Goal: Communication & Community: Participate in discussion

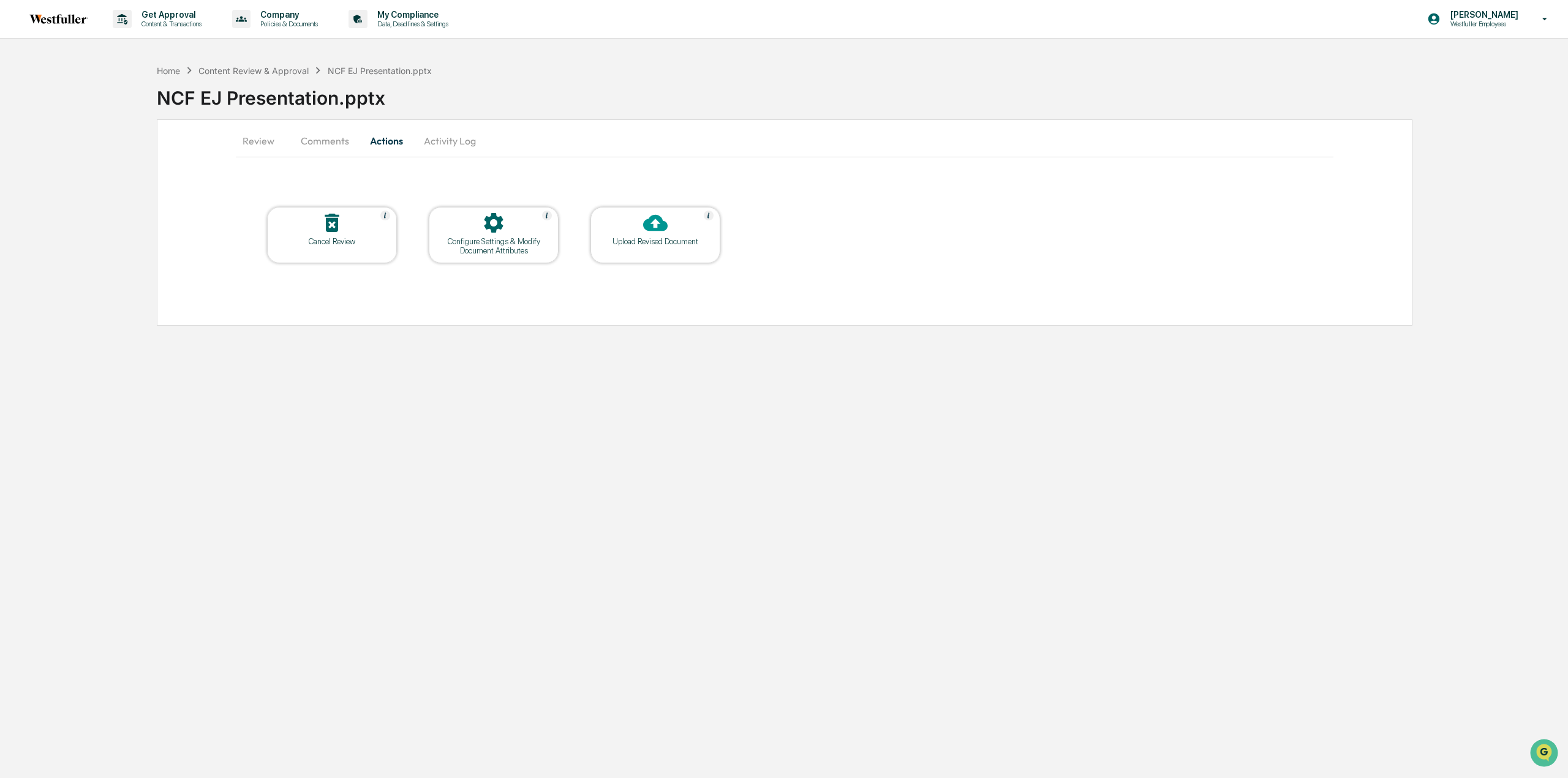
click at [344, 138] on button "Comments" at bounding box center [325, 141] width 68 height 30
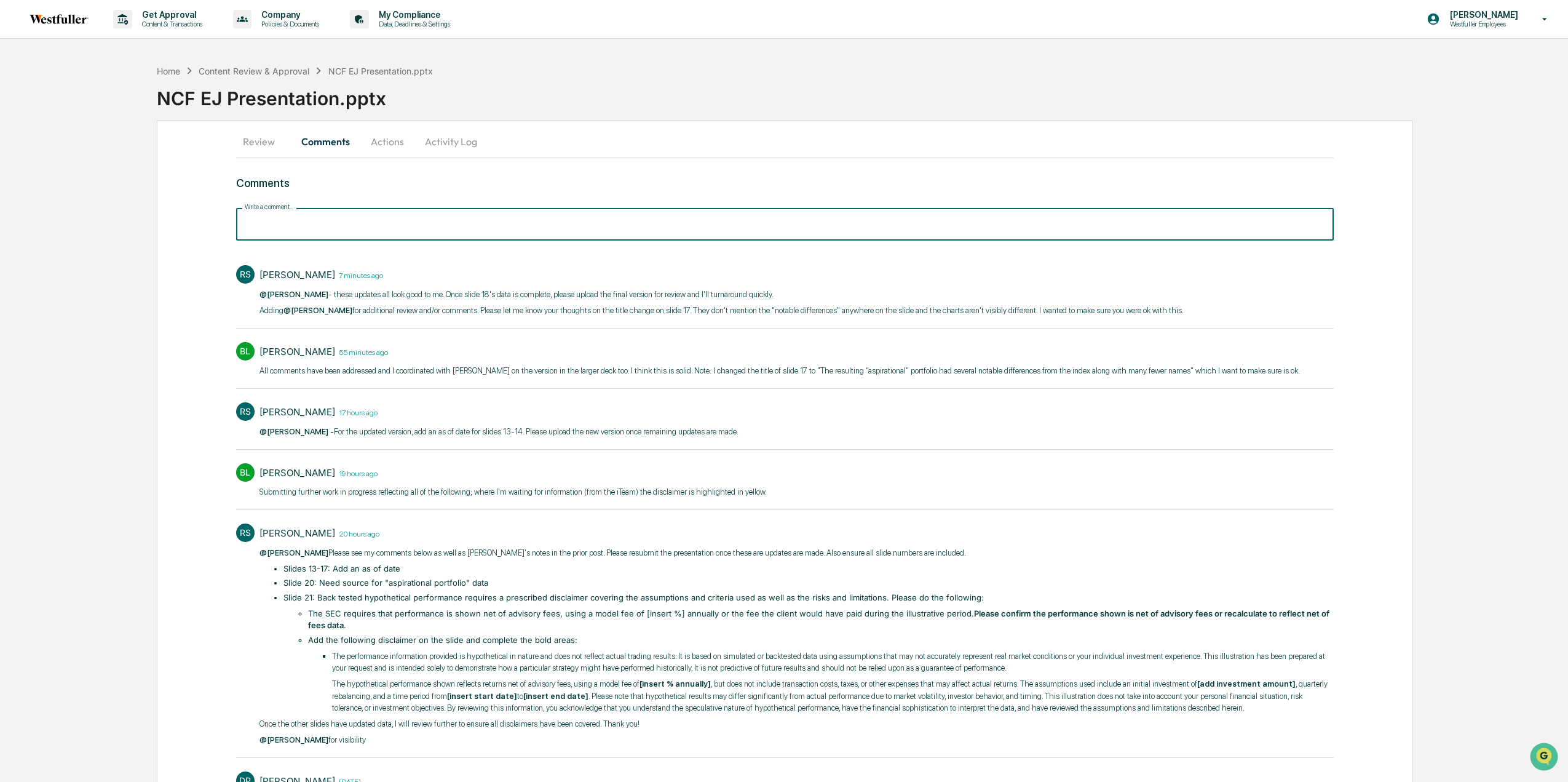
click at [366, 220] on input "Write a comment..." at bounding box center [785, 224] width 1098 height 32
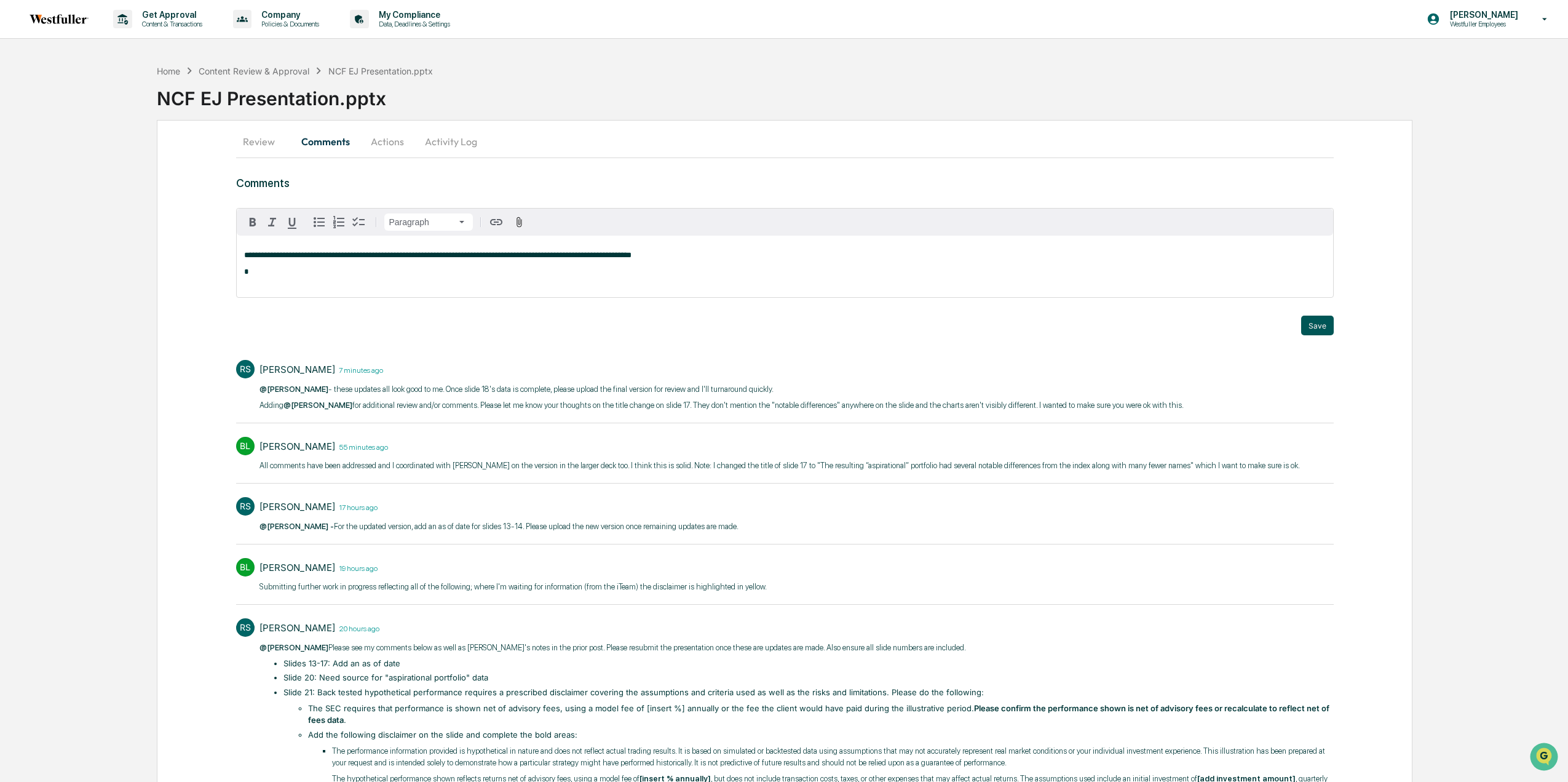
click at [1327, 318] on button "Save" at bounding box center [1318, 325] width 32 height 19
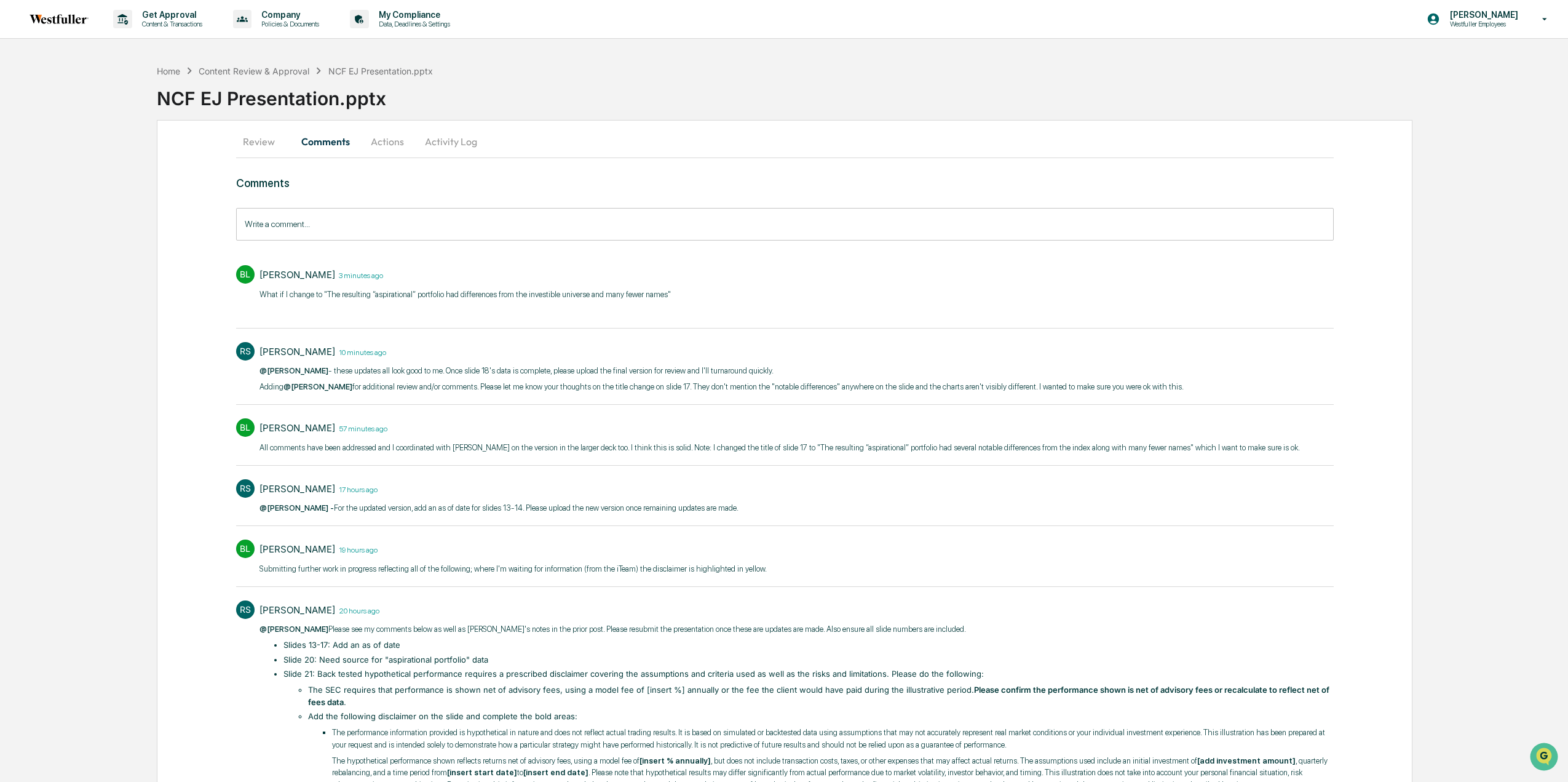
click at [357, 241] on div "Comments Write a comment... Write a comment... BL Brigette Lumpkins 3 minutes a…" at bounding box center [785, 556] width 1098 height 759
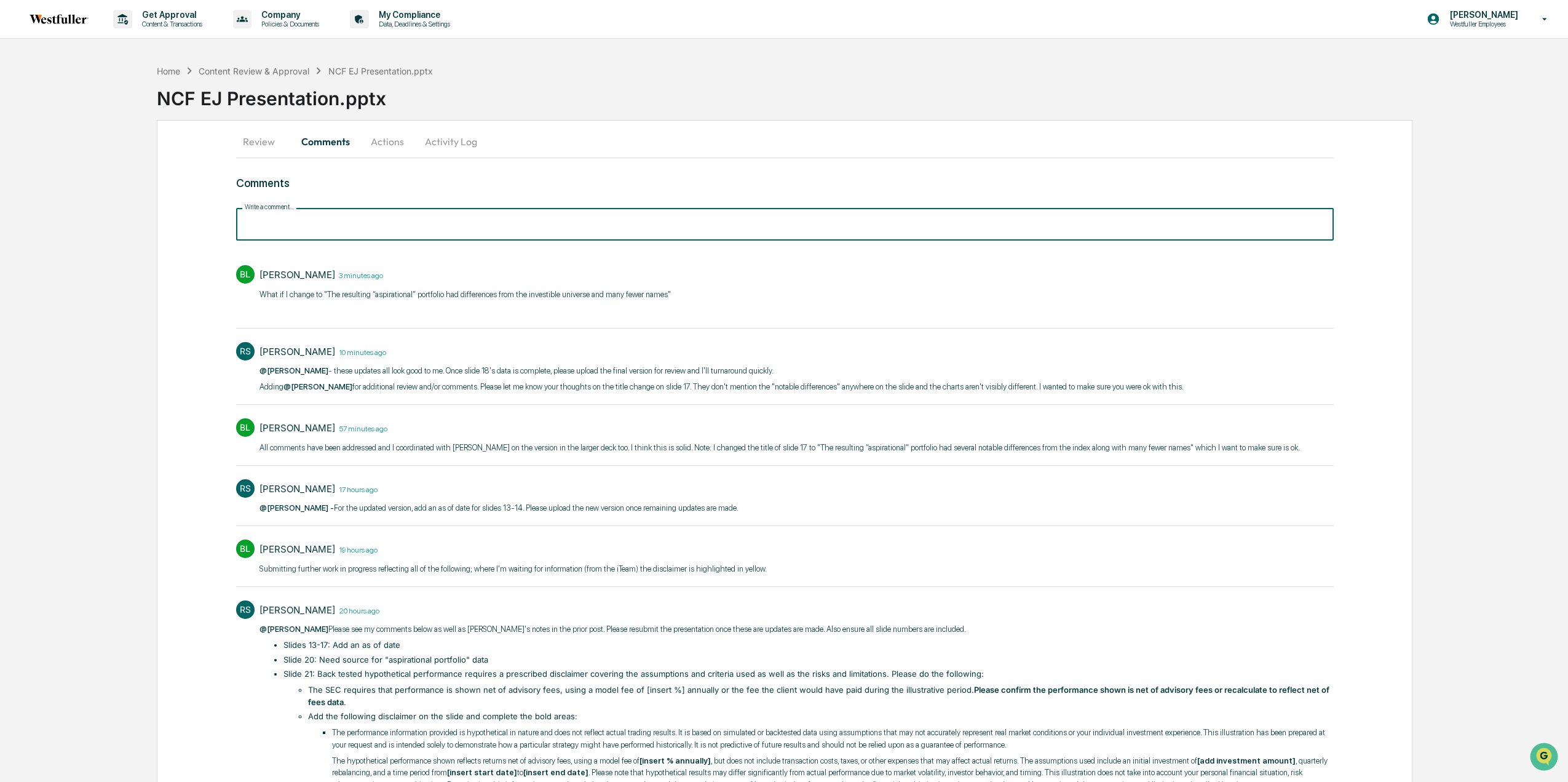
click at [356, 236] on input "Write a comment..." at bounding box center [785, 224] width 1098 height 32
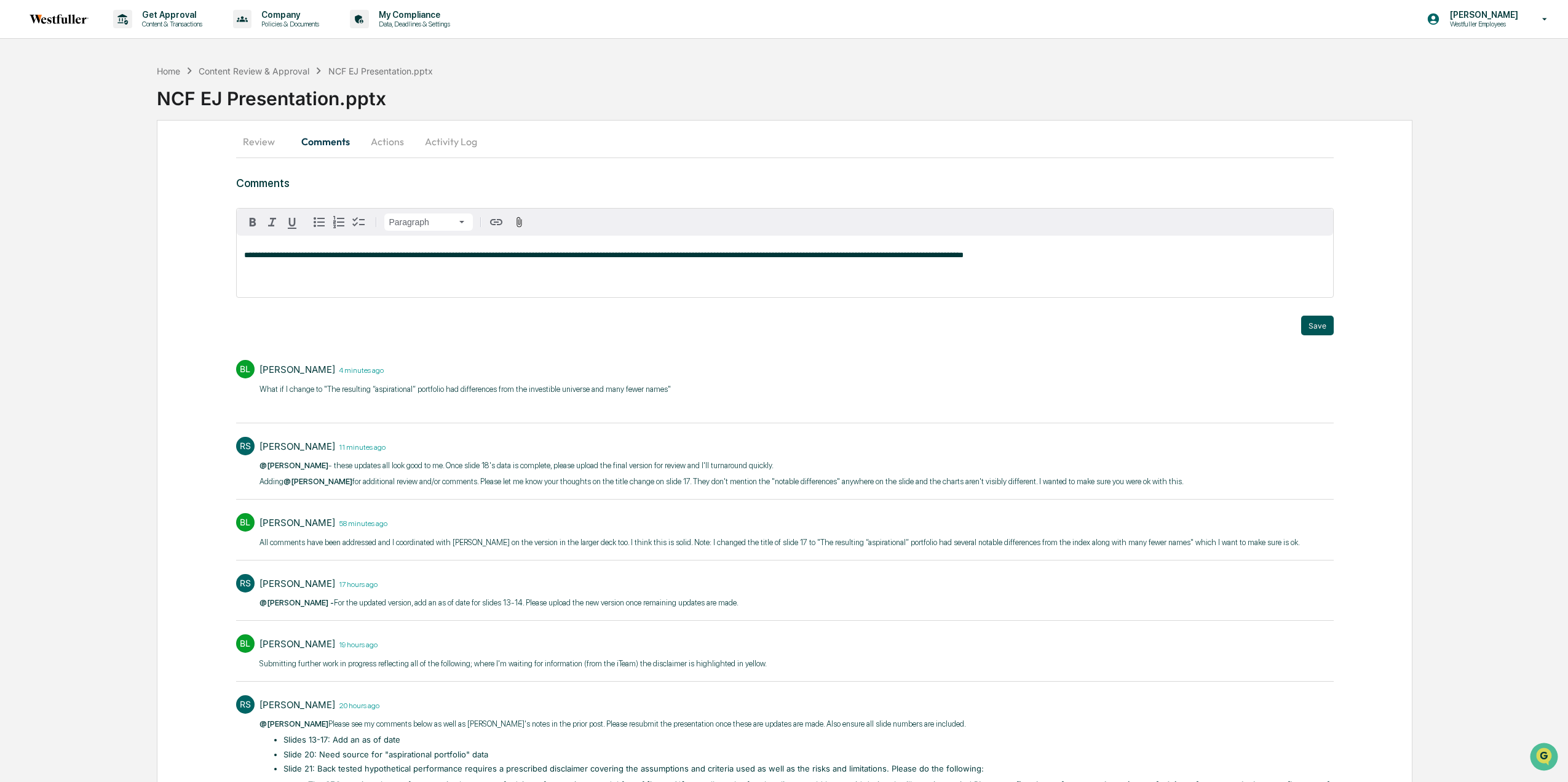
click at [1311, 322] on button "Save" at bounding box center [1318, 325] width 32 height 19
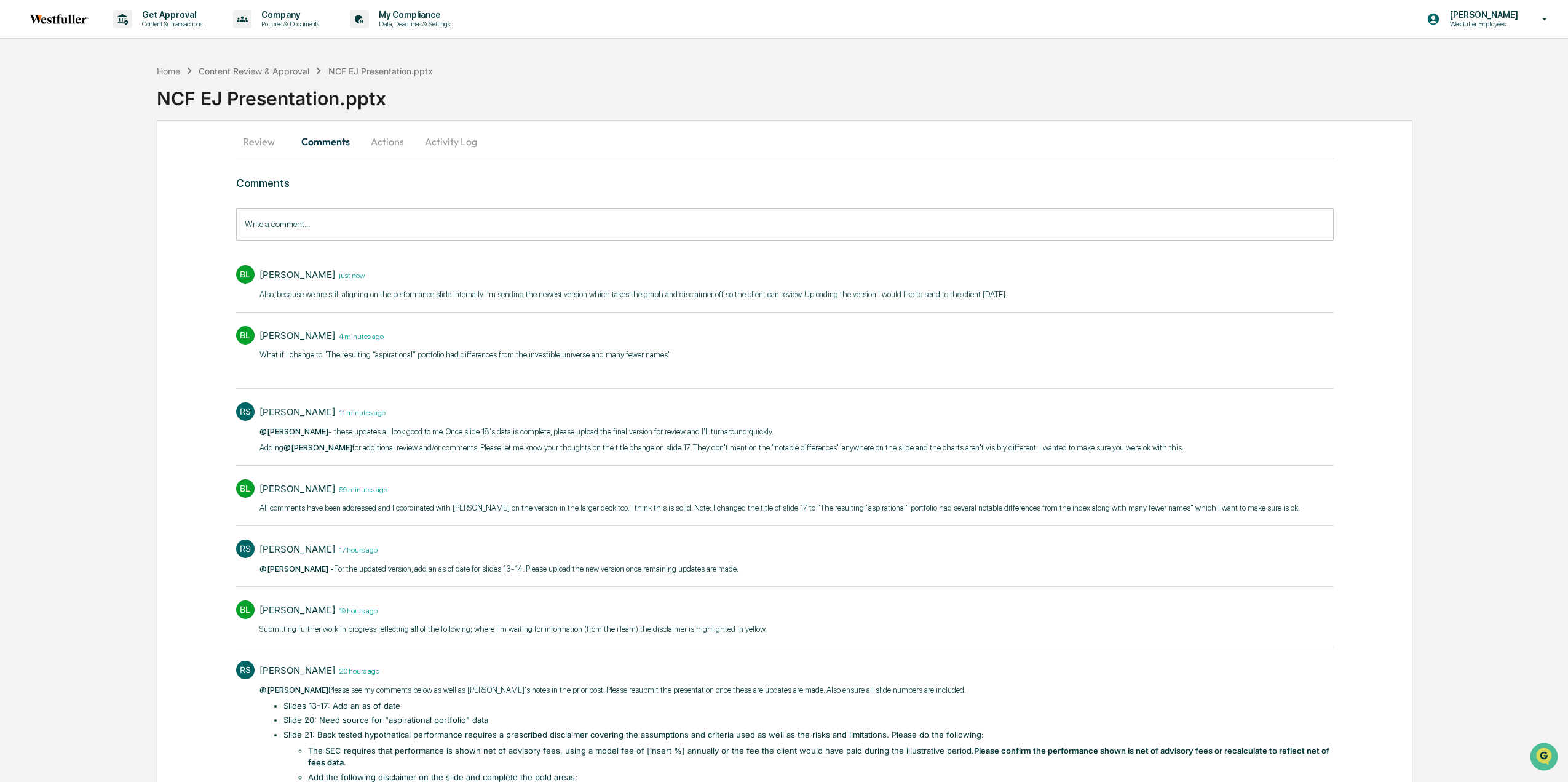
click at [389, 144] on button "Actions" at bounding box center [388, 142] width 56 height 30
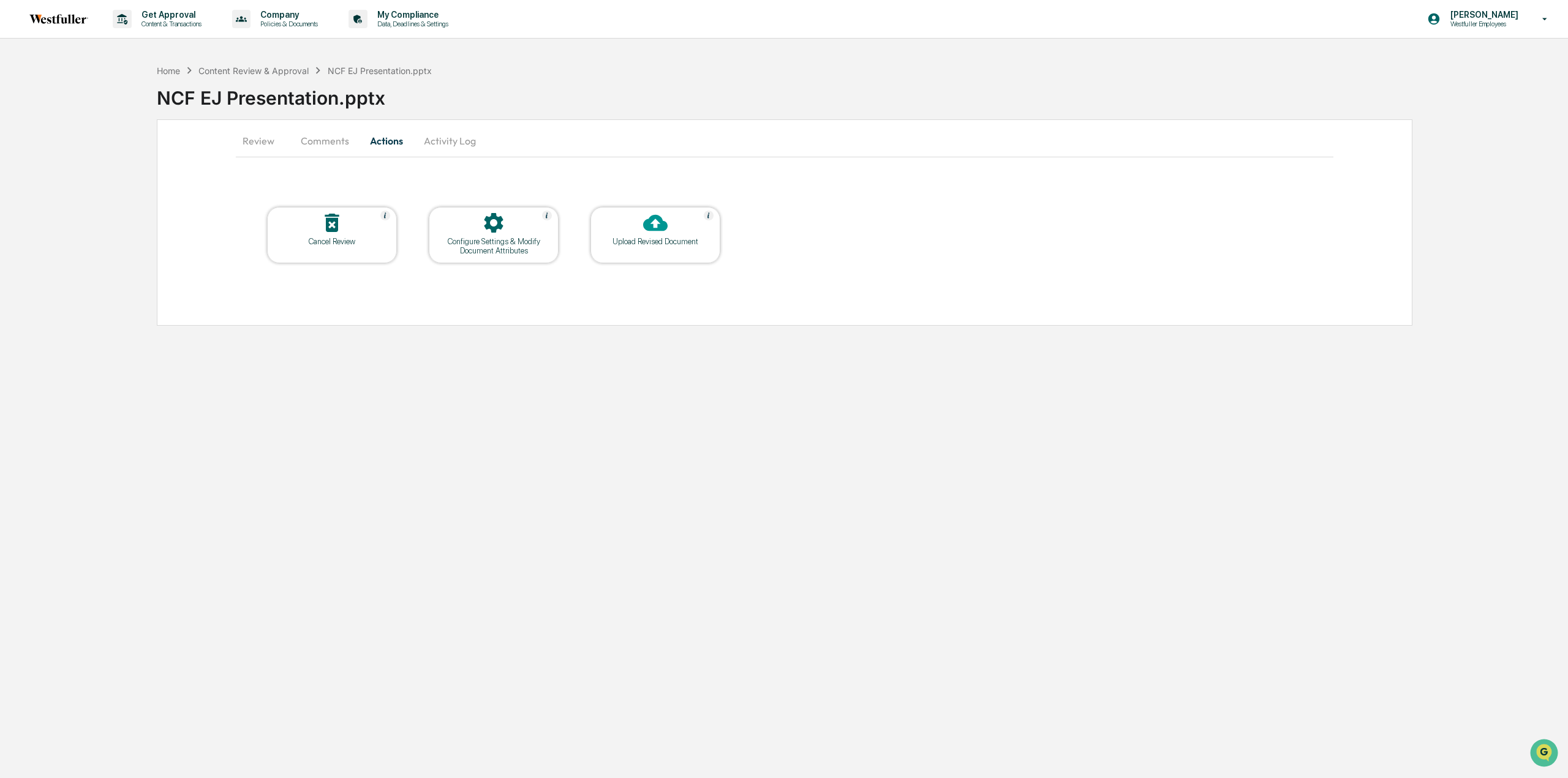
click at [626, 222] on div at bounding box center [655, 223] width 123 height 27
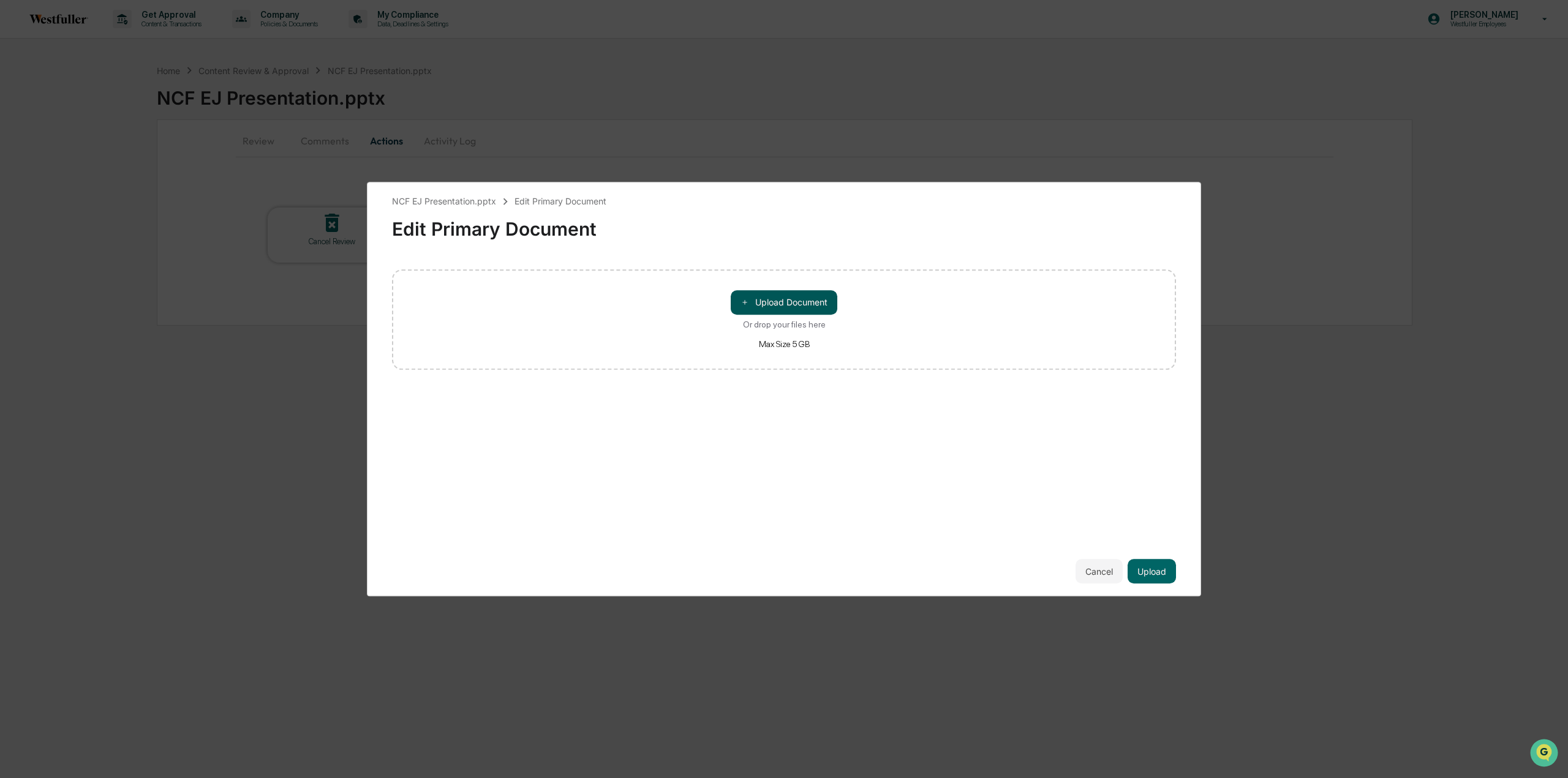
click at [730, 298] on div "＋ Upload Document Or drop your files here Max Size 5 GB" at bounding box center [784, 319] width 784 height 101
click at [748, 298] on span "＋" at bounding box center [744, 303] width 8 height 12
click at [1151, 568] on button "Upload" at bounding box center [1152, 571] width 48 height 25
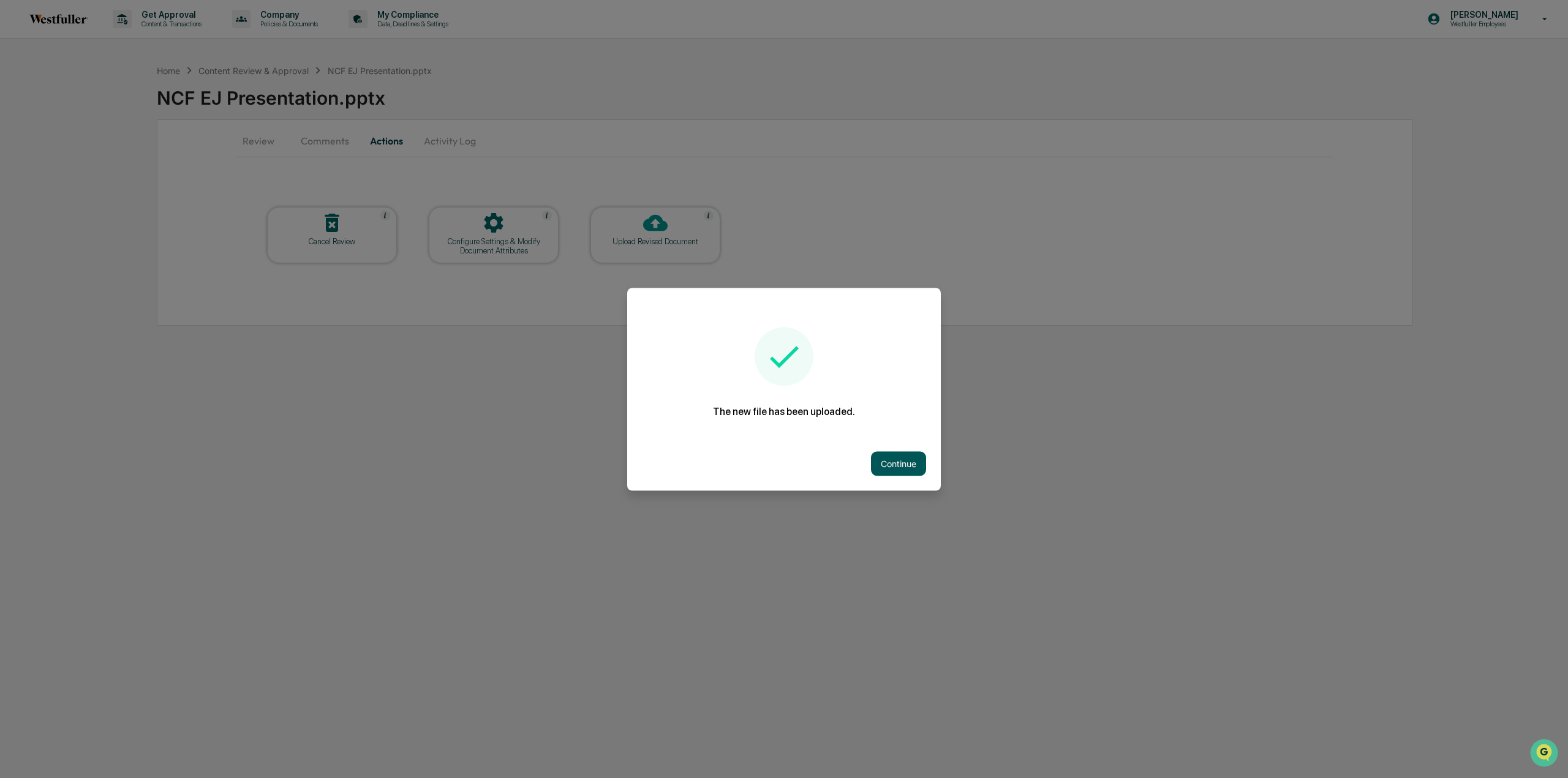
click at [896, 470] on button "Continue" at bounding box center [899, 463] width 55 height 25
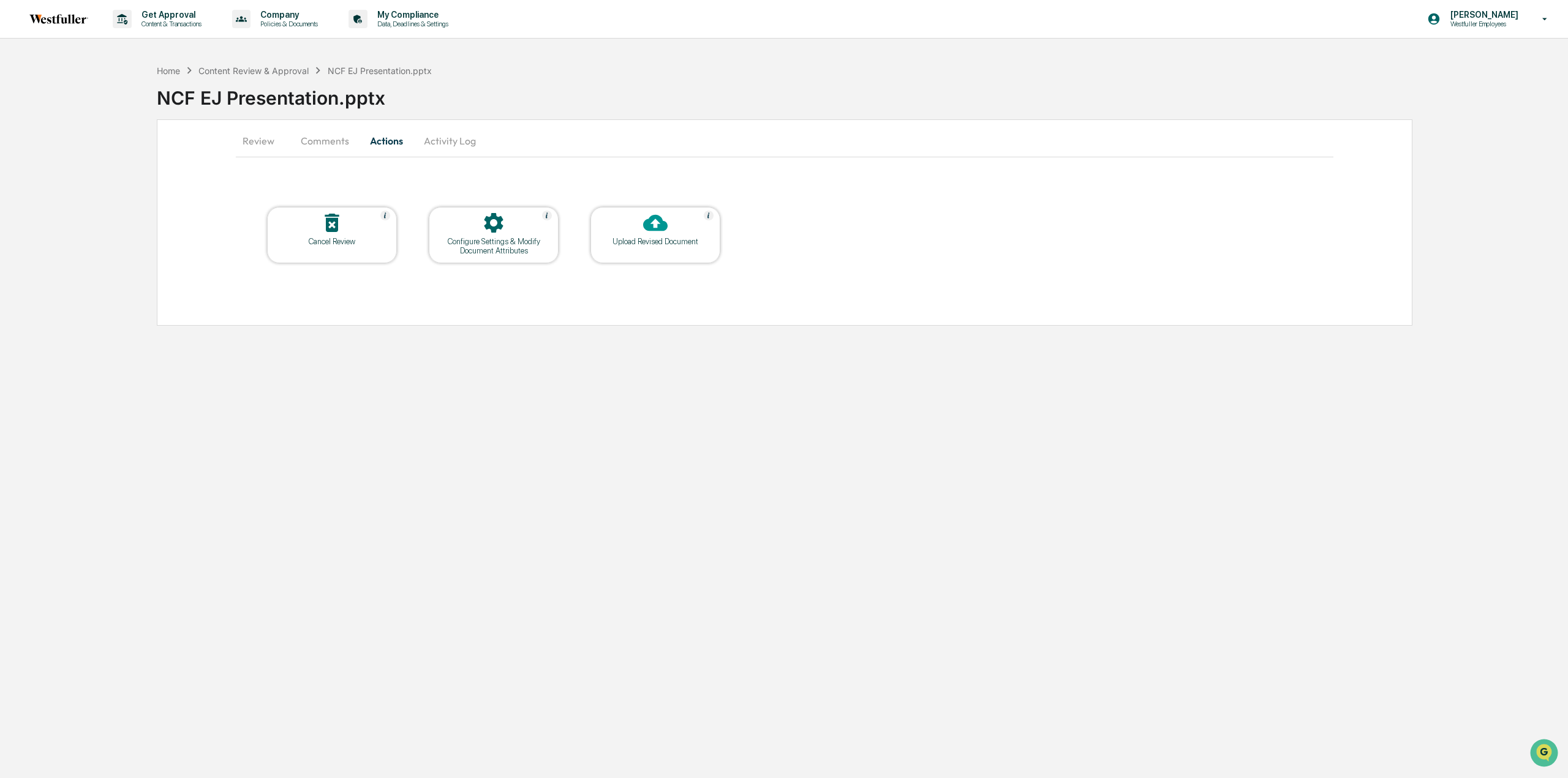
click at [325, 138] on button "Comments" at bounding box center [325, 141] width 68 height 30
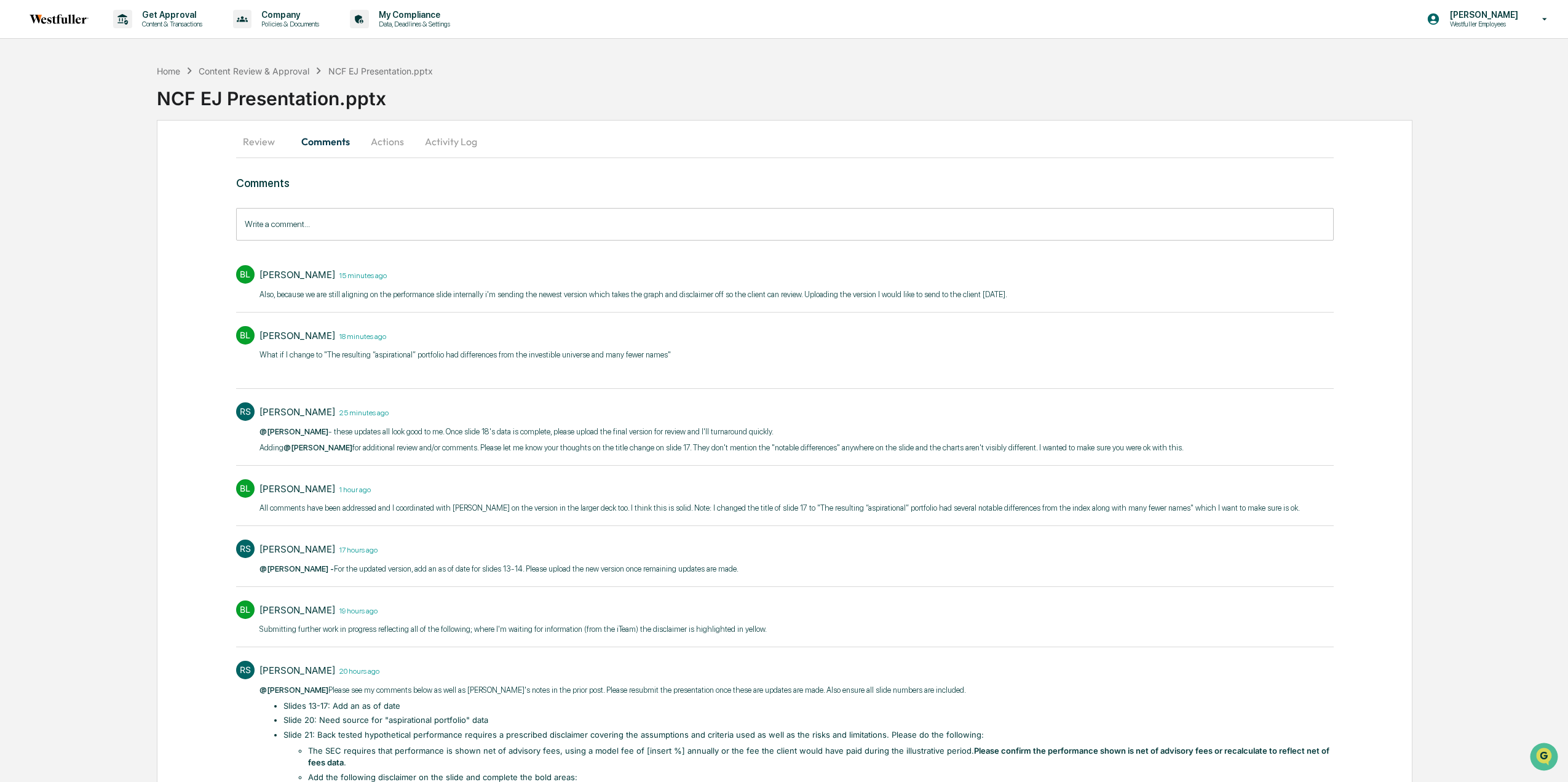
click at [374, 139] on button "Actions" at bounding box center [388, 142] width 56 height 30
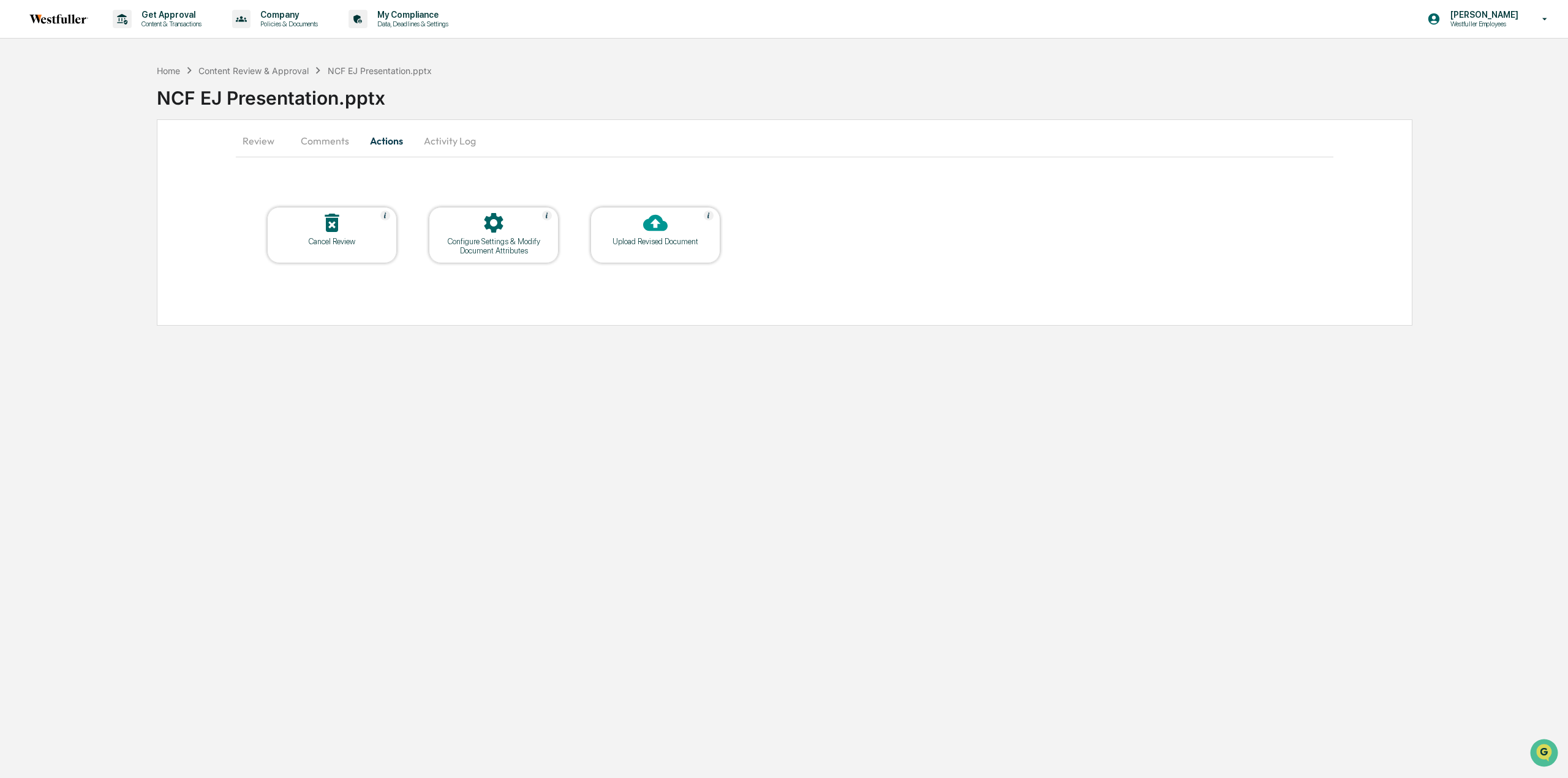
click at [669, 228] on div at bounding box center [655, 223] width 123 height 27
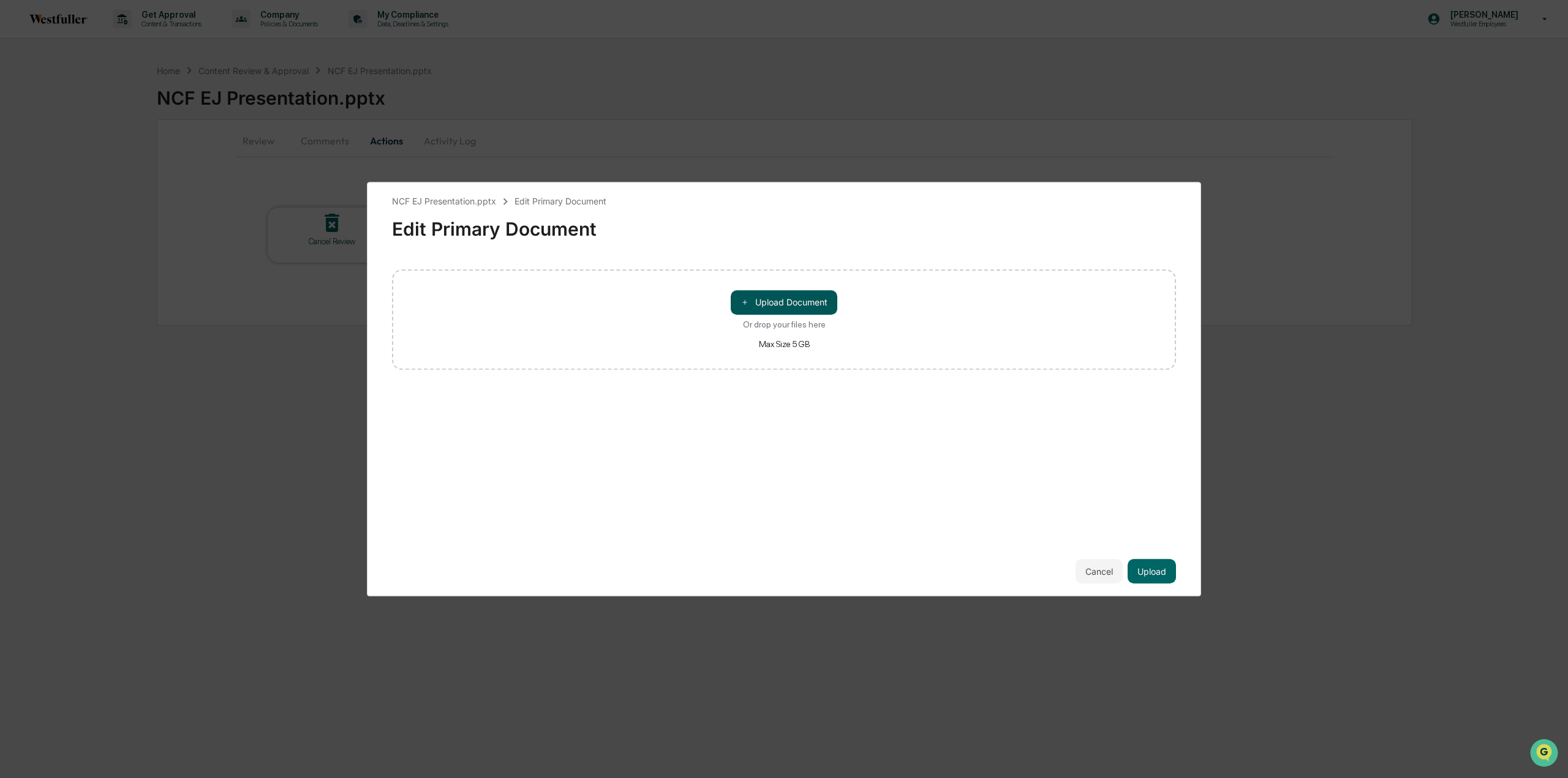
click at [747, 293] on button "＋ Upload Document" at bounding box center [783, 302] width 106 height 25
click at [650, 168] on div "NCF EJ Presentation.pptx Edit Primary Document Edit Primary Document ＋ Upload D…" at bounding box center [784, 389] width 1568 height 778
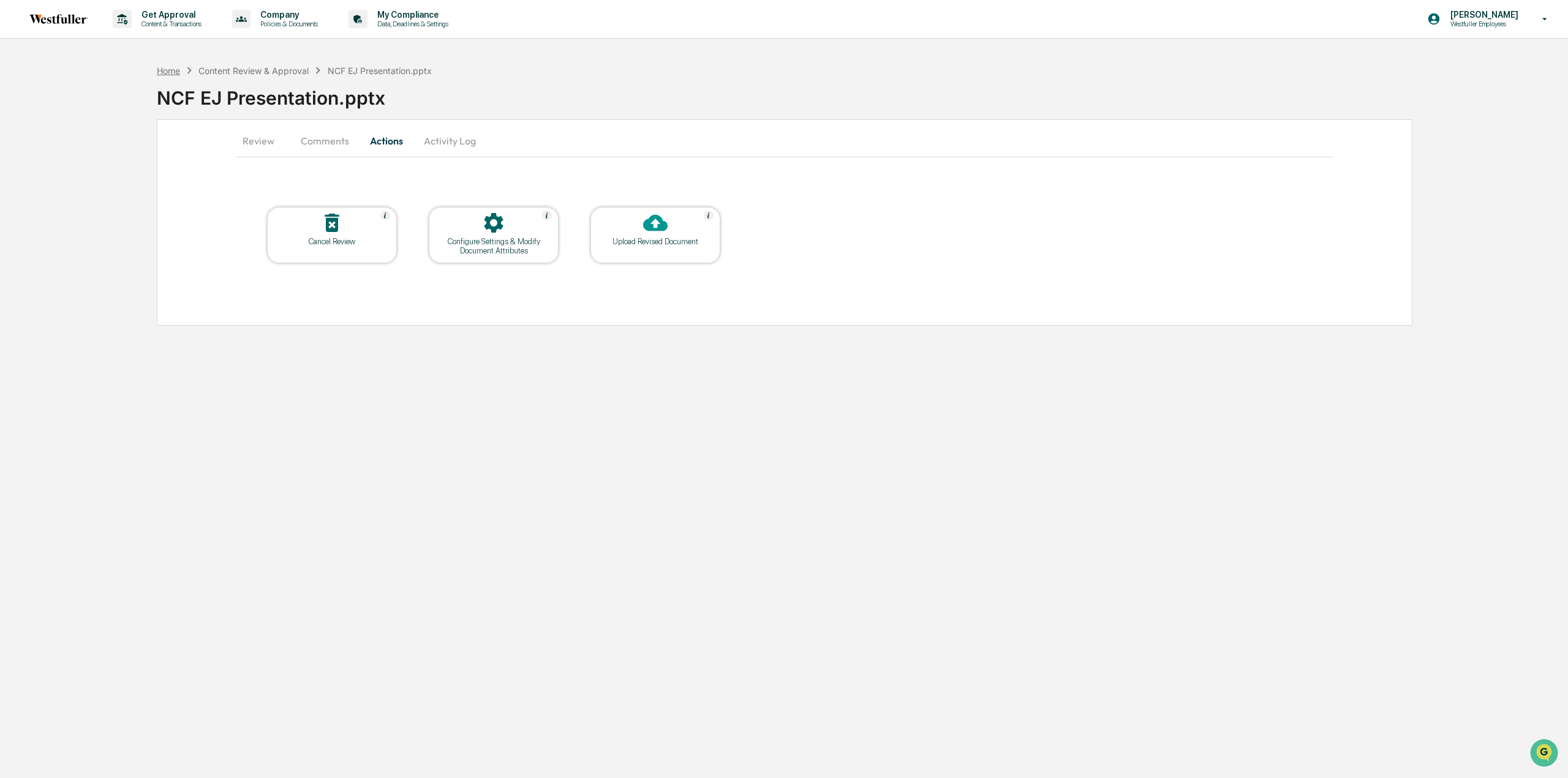
click at [167, 66] on div "Home" at bounding box center [168, 70] width 23 height 10
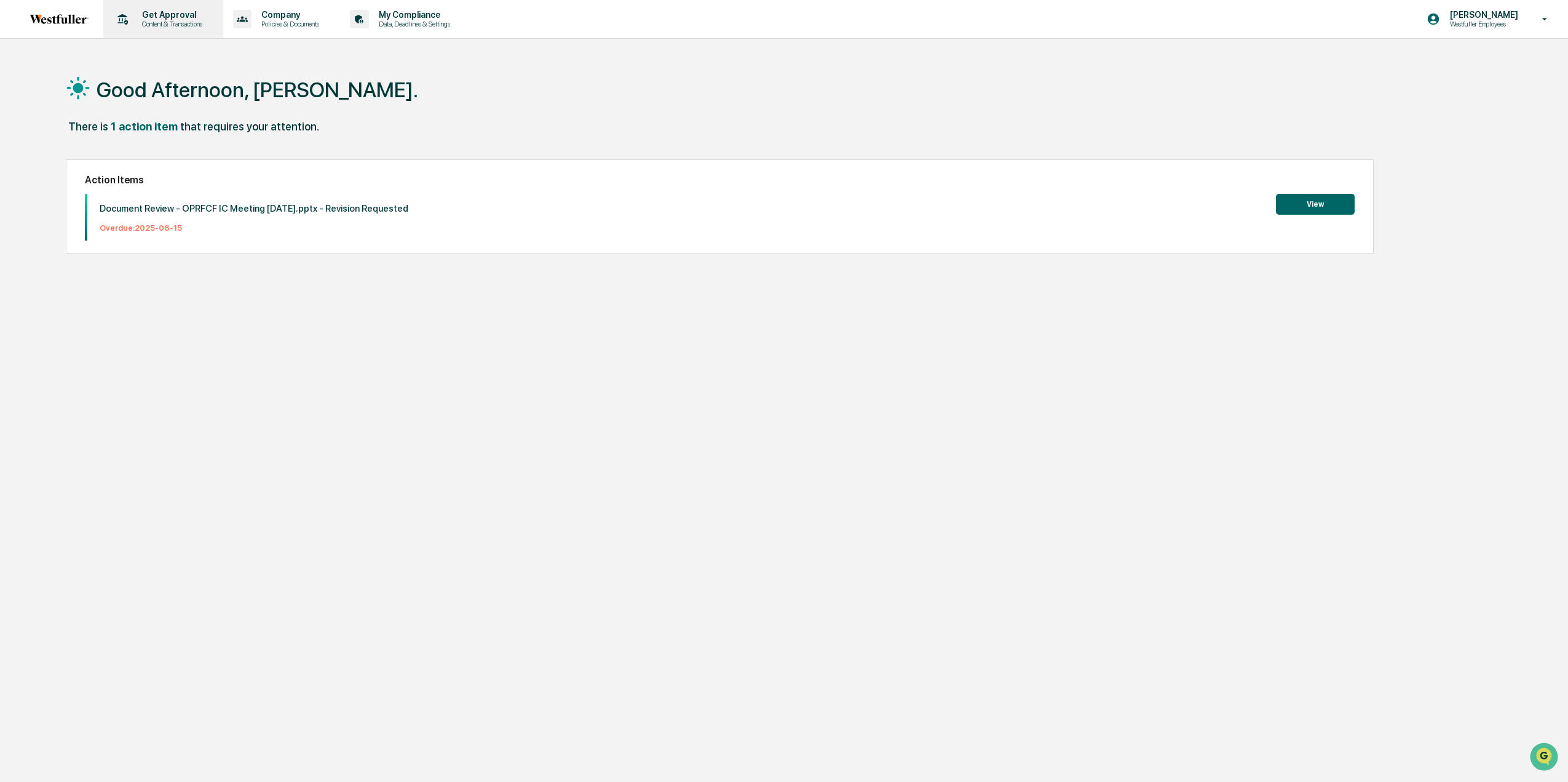
click at [168, 23] on p "Content & Transactions" at bounding box center [171, 23] width 76 height 8
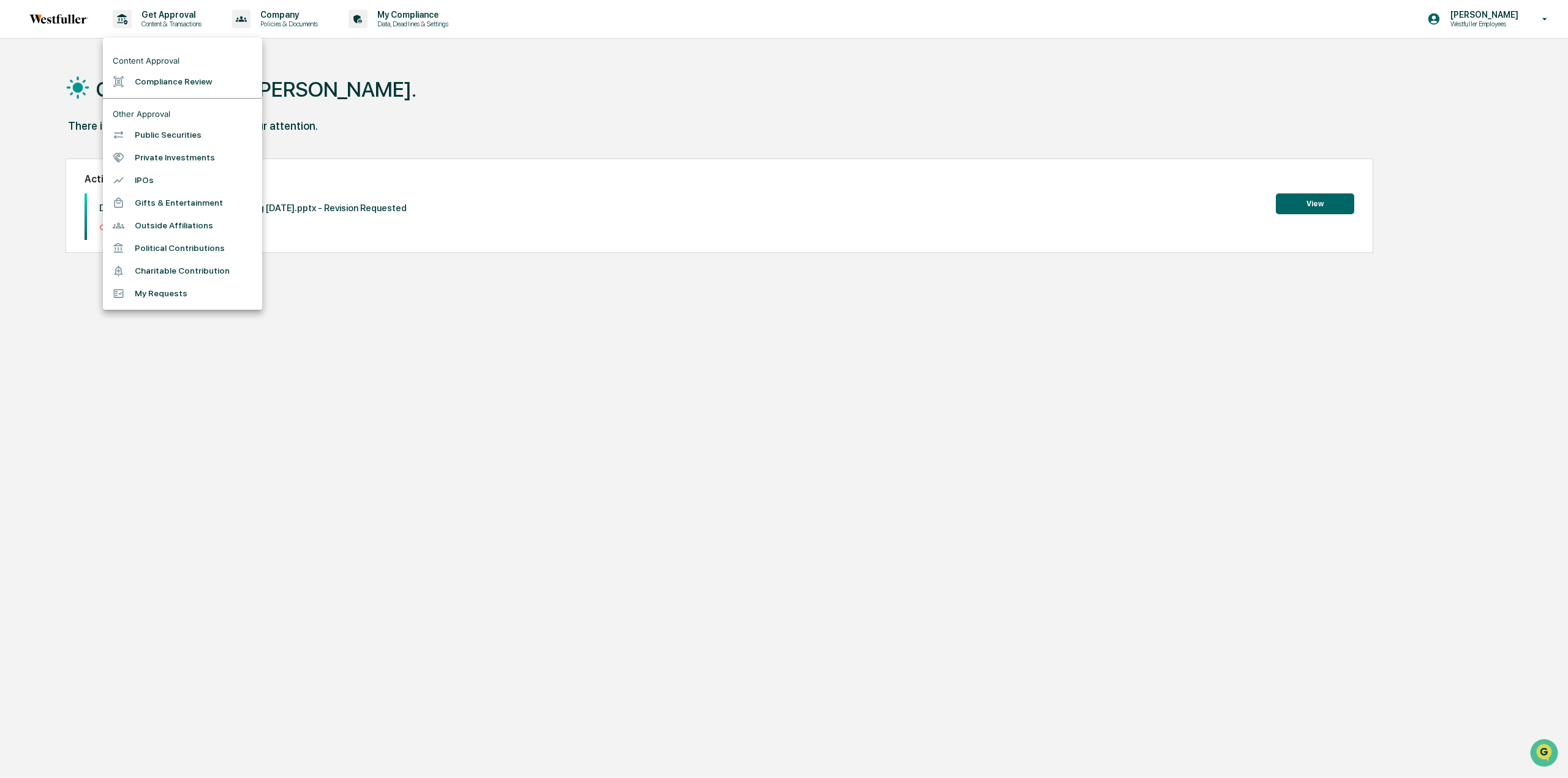
click at [171, 79] on li "Compliance Review" at bounding box center [182, 81] width 159 height 23
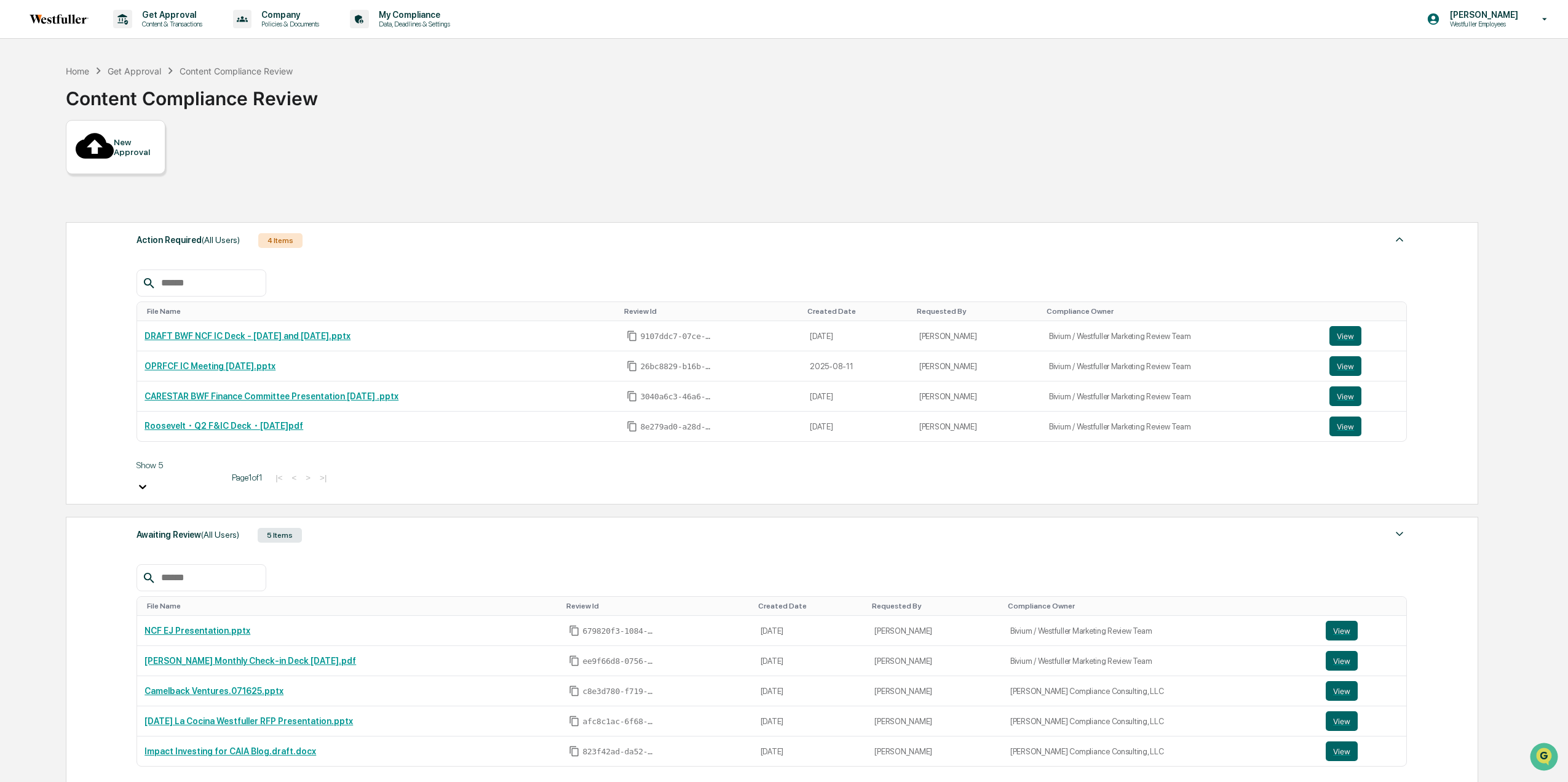
click at [206, 527] on div "Awaiting Review (All Users)" at bounding box center [187, 534] width 103 height 16
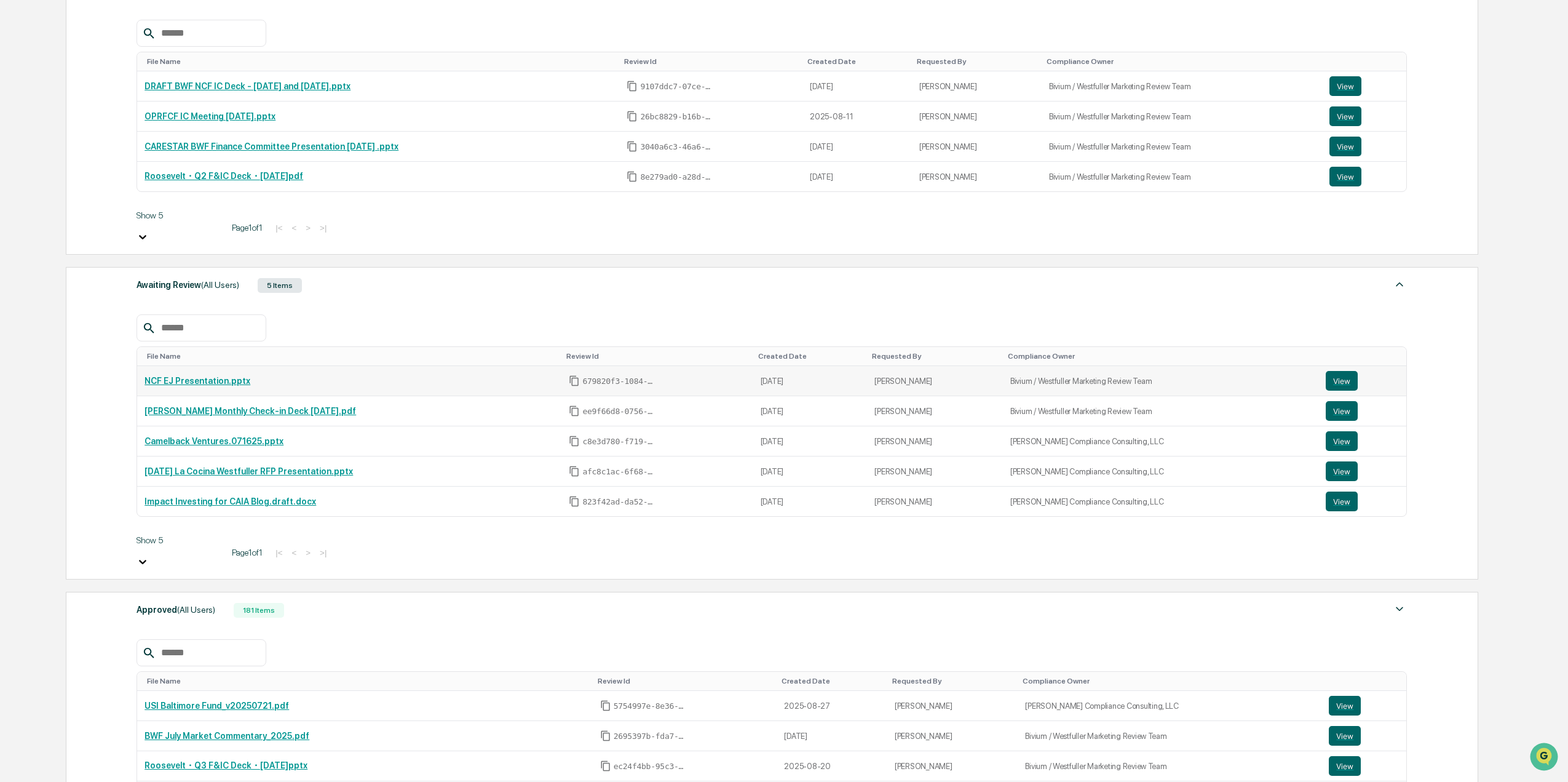
scroll to position [250, 0]
click at [197, 605] on span "(All Users)" at bounding box center [196, 609] width 38 height 10
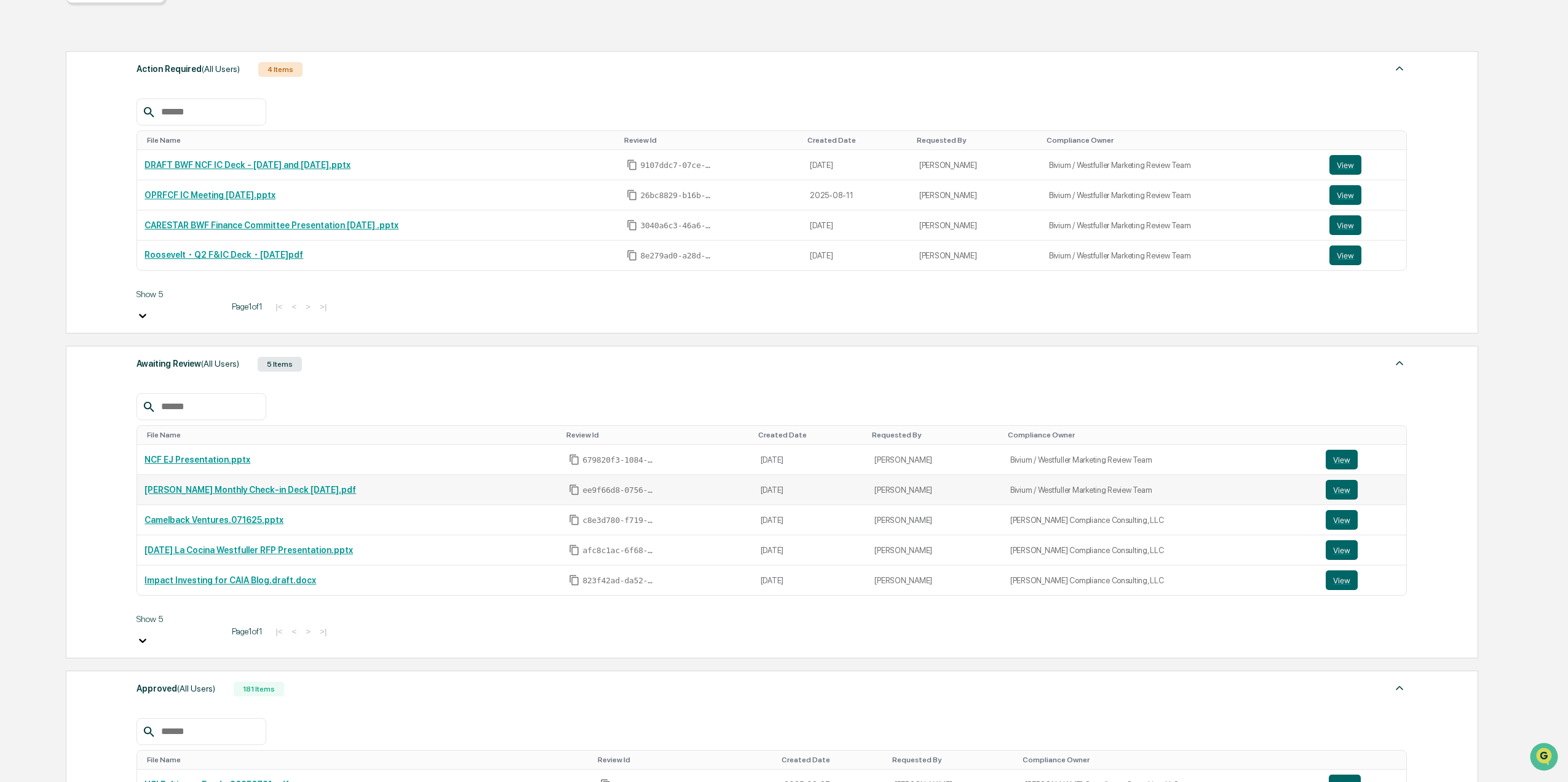
scroll to position [188, 0]
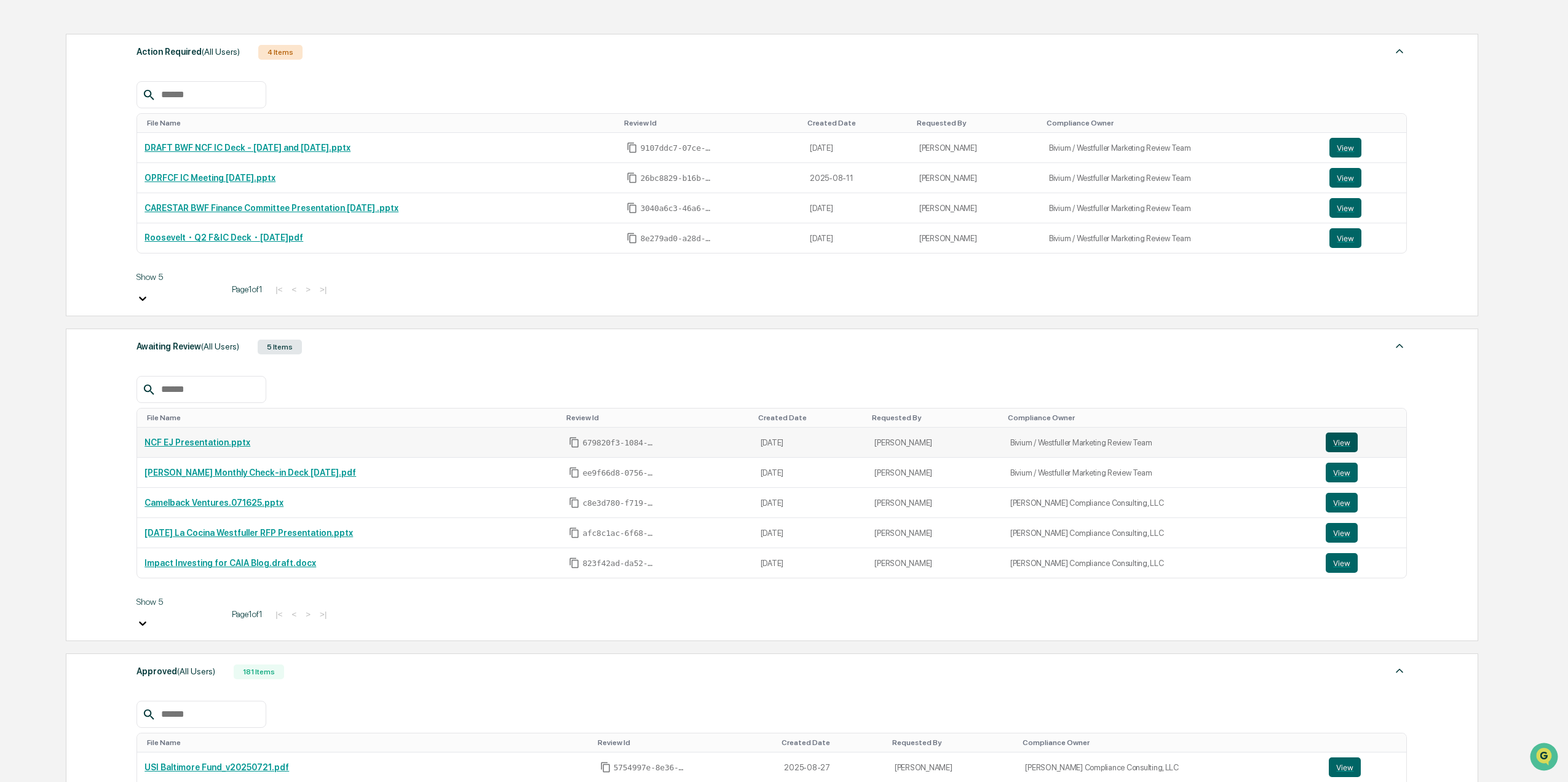
click at [1332, 432] on button "View" at bounding box center [1342, 442] width 32 height 19
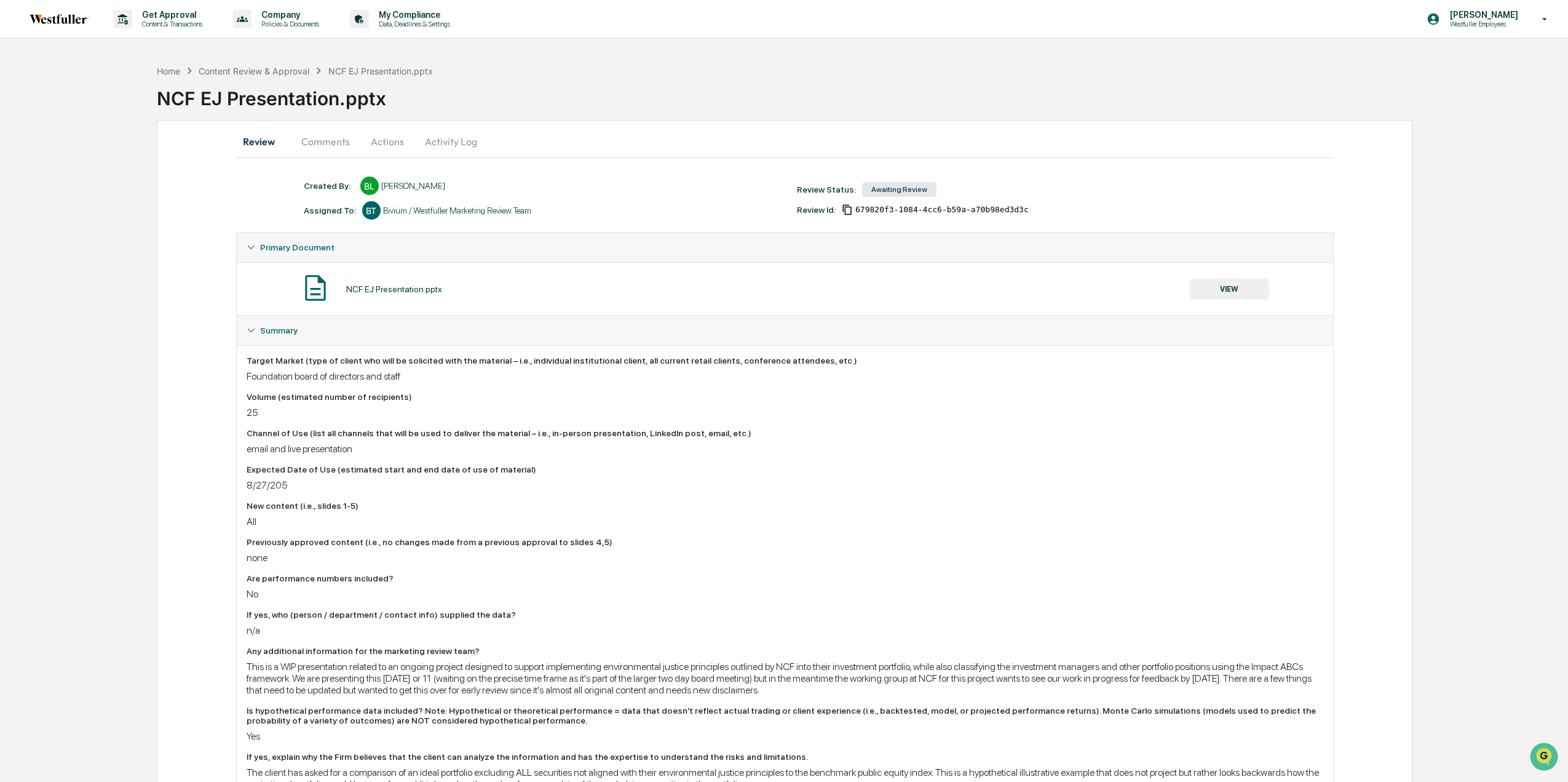
click at [335, 145] on button "Comments" at bounding box center [325, 142] width 69 height 30
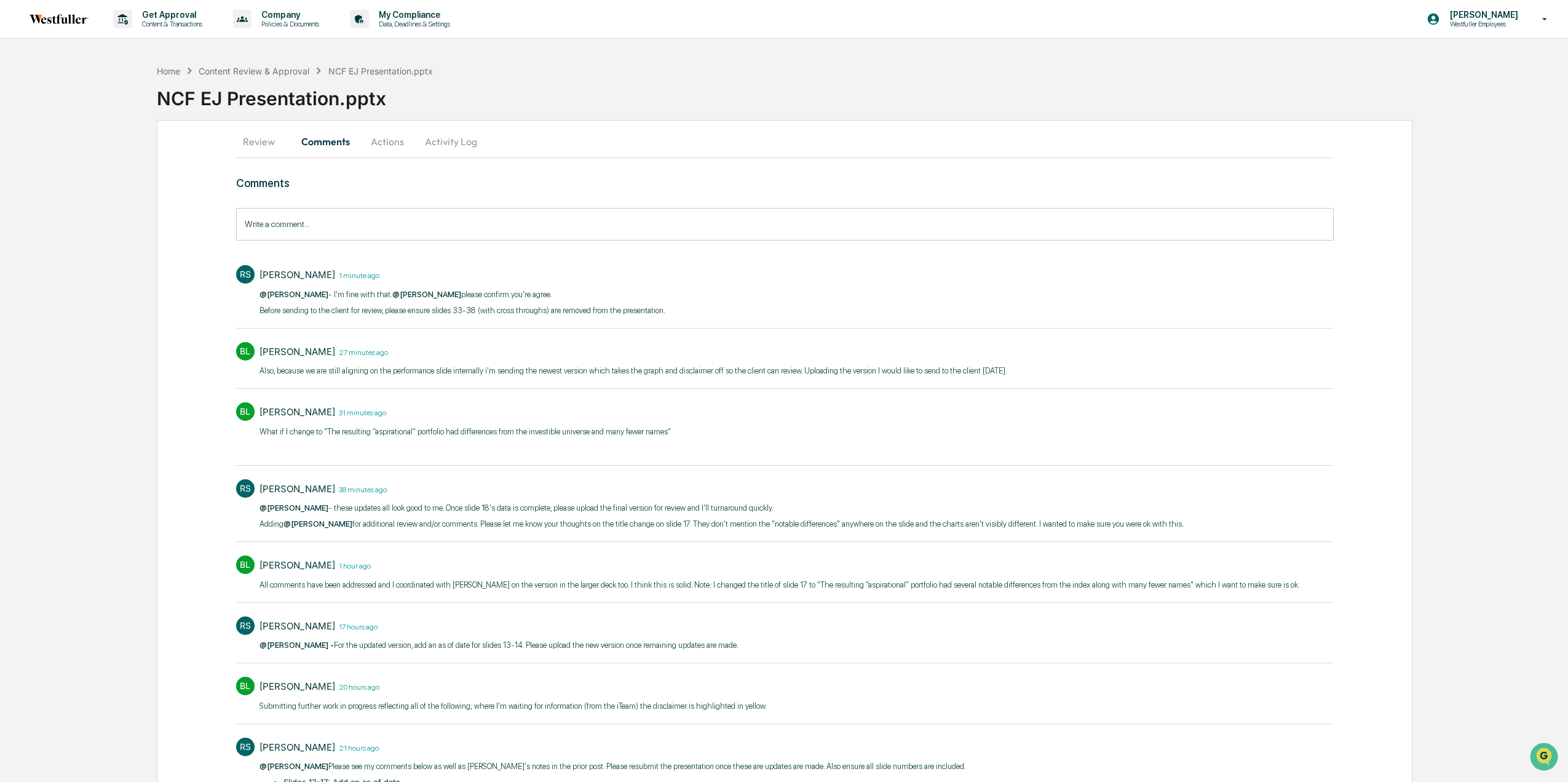
click at [389, 140] on button "Actions" at bounding box center [388, 142] width 56 height 30
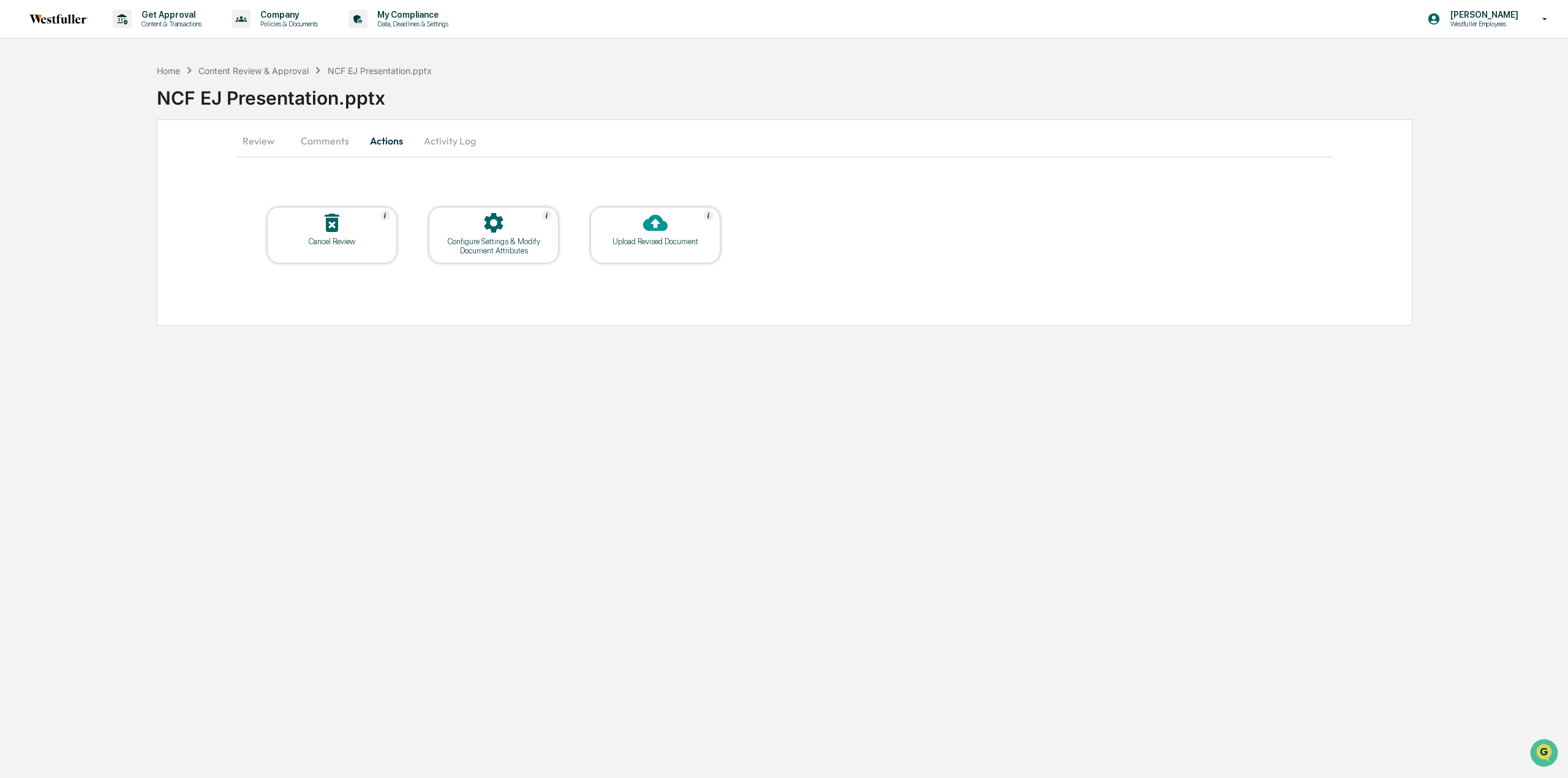
click at [317, 135] on button "Comments" at bounding box center [325, 141] width 68 height 30
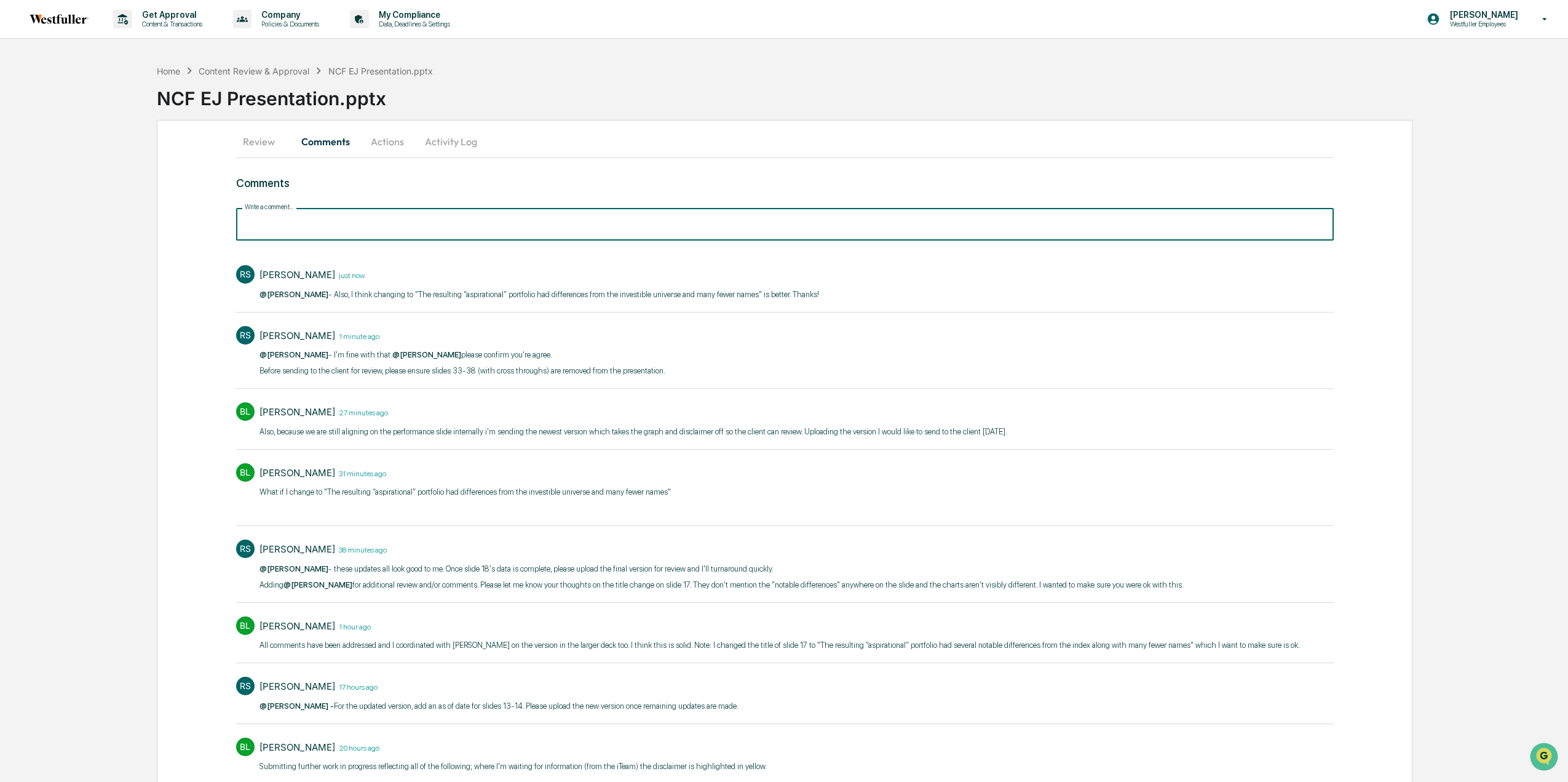
click at [346, 235] on input "Write a comment..." at bounding box center [785, 224] width 1098 height 32
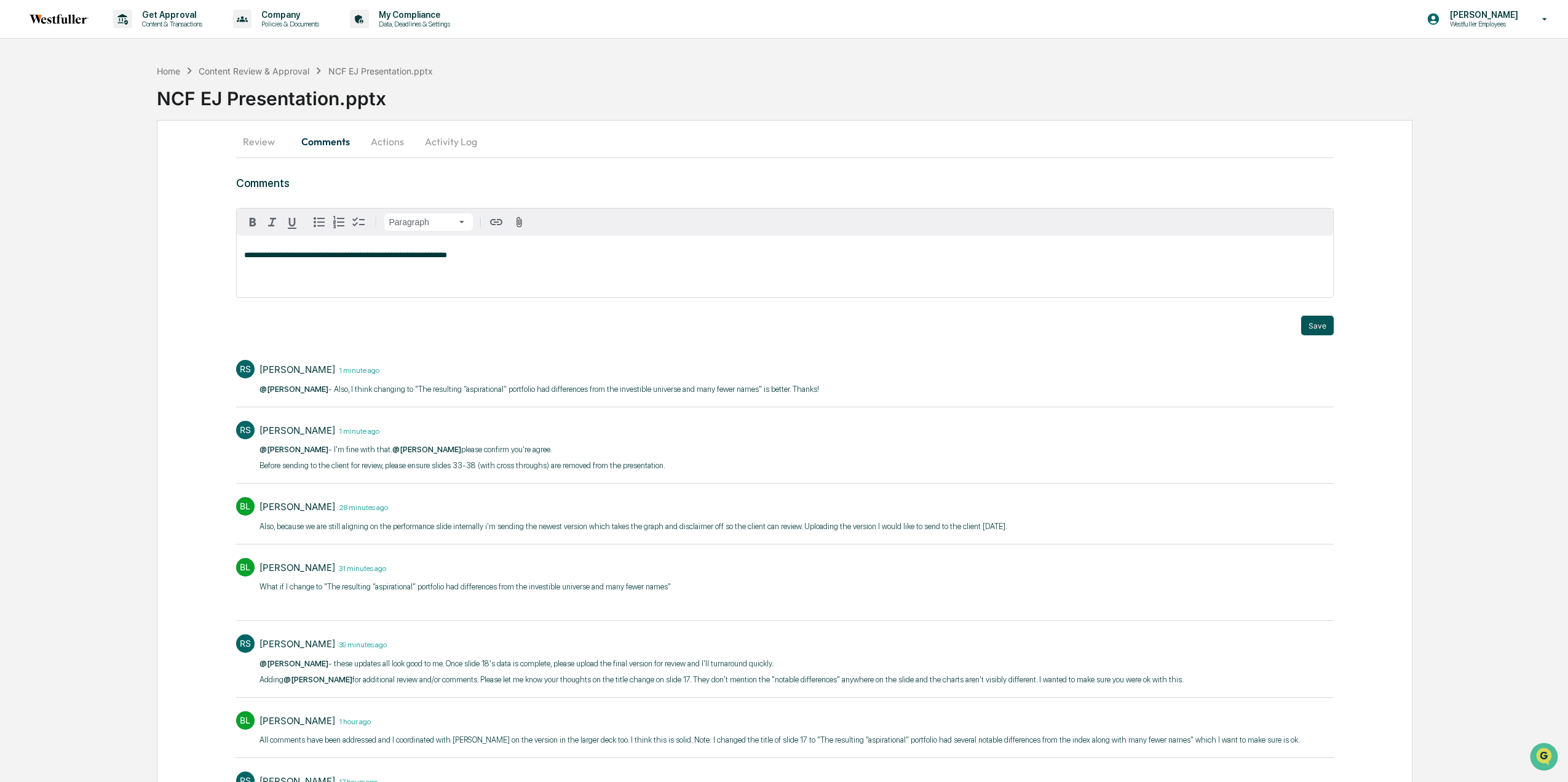
click at [1317, 317] on button "Save" at bounding box center [1318, 325] width 32 height 19
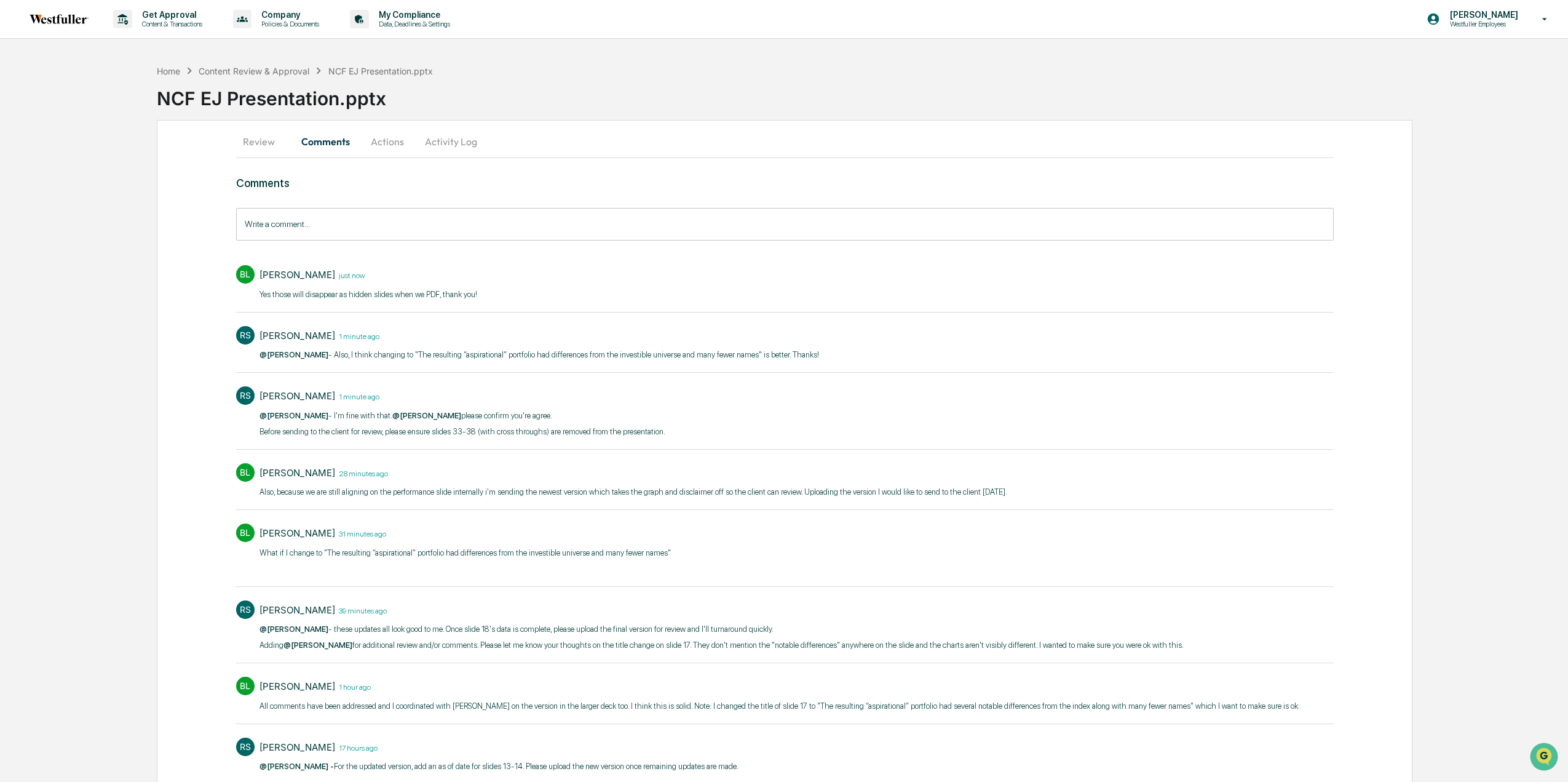
click at [350, 232] on input "Write a comment..." at bounding box center [785, 224] width 1098 height 32
